Goal: Complete application form

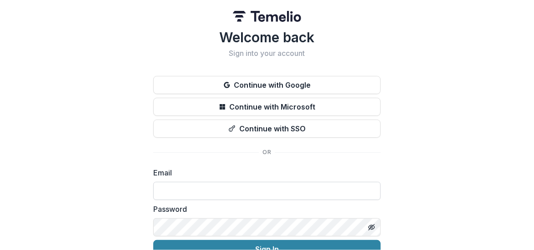
click at [167, 190] on input at bounding box center [266, 191] width 227 height 18
type input "**********"
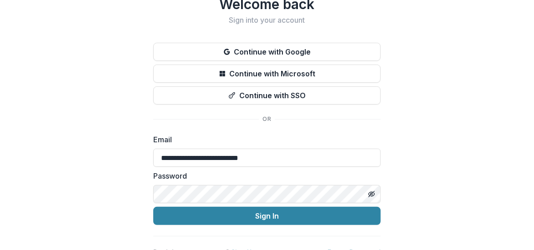
scroll to position [47, 0]
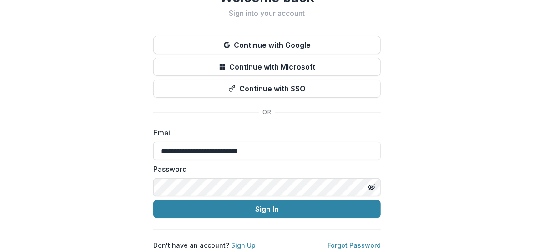
click at [153, 200] on button "Sign In" at bounding box center [266, 209] width 227 height 18
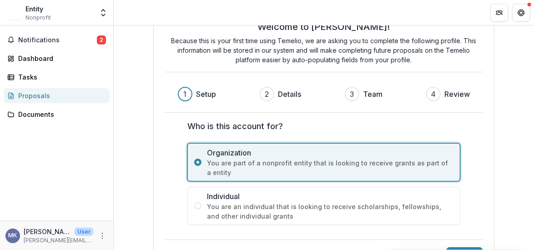
scroll to position [45, 0]
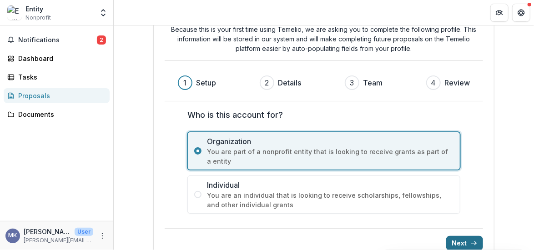
click at [465, 243] on button "Next" at bounding box center [464, 243] width 37 height 15
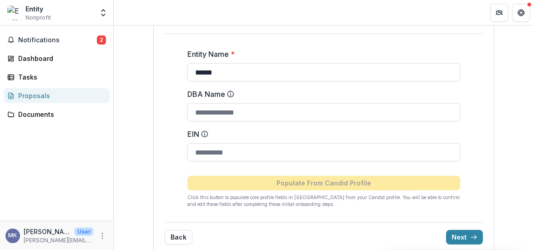
scroll to position [124, 0]
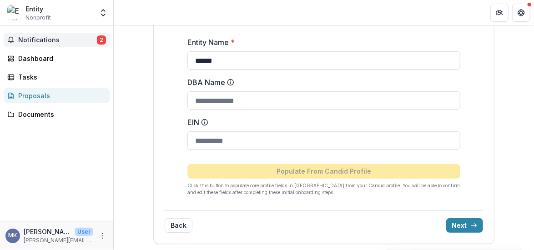
click at [31, 37] on span "Notifications" at bounding box center [57, 40] width 79 height 8
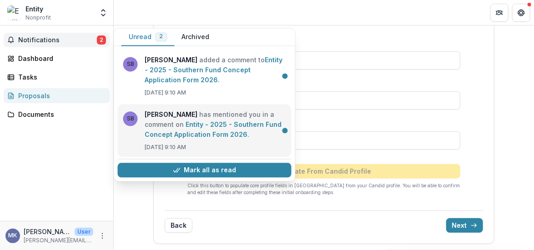
click at [198, 123] on link "Entity - 2025 - Southern Fund Concept Application Form 2026" at bounding box center [213, 130] width 137 height 18
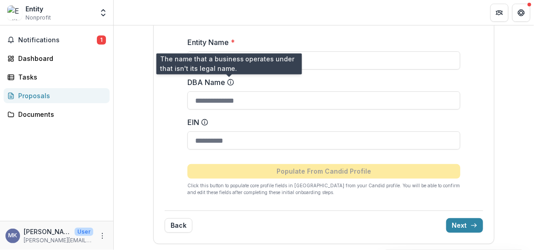
click at [229, 83] on icon at bounding box center [230, 82] width 7 height 7
click at [229, 91] on input "DBA Name" at bounding box center [323, 100] width 273 height 18
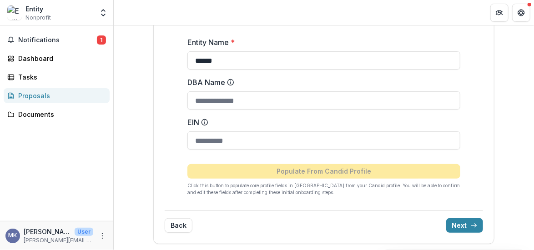
click at [229, 83] on icon at bounding box center [230, 82] width 7 height 7
click at [229, 91] on input "DBA Name" at bounding box center [323, 100] width 273 height 18
click at [526, 10] on button "Get Help" at bounding box center [521, 13] width 18 height 18
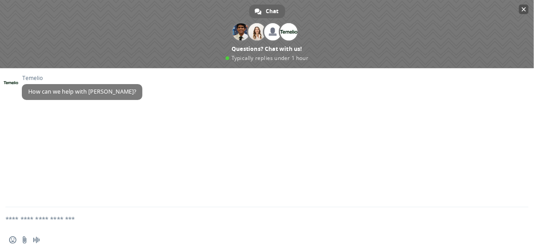
click at [522, 9] on span "Close chat" at bounding box center [524, 9] width 5 height 6
